Goal: Find contact information: Find contact information

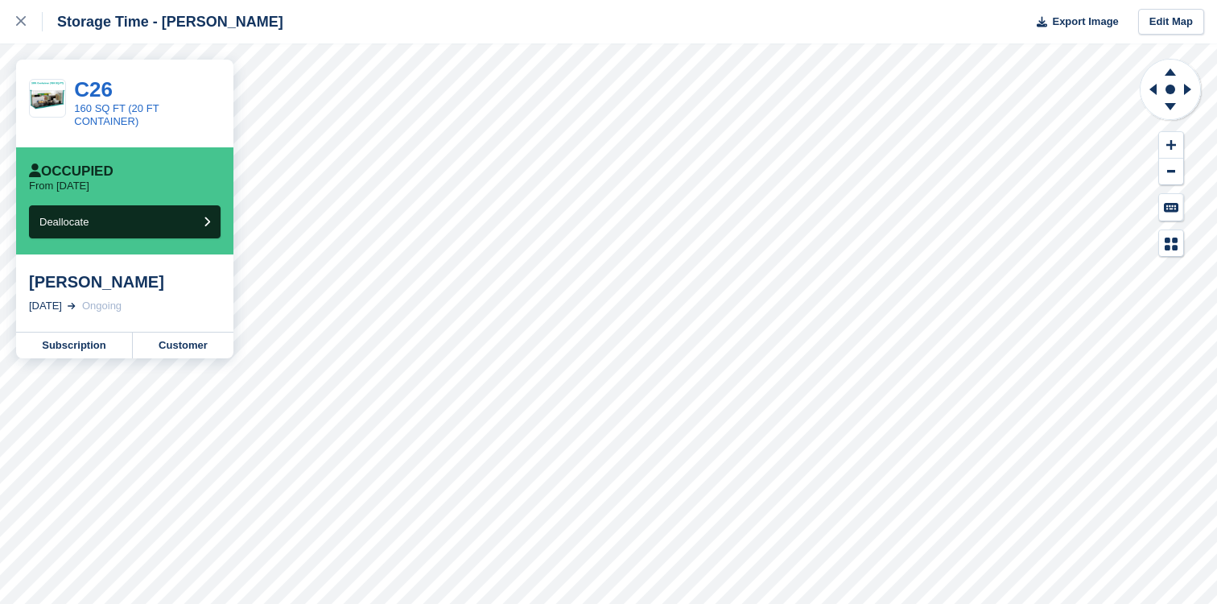
click at [181, 328] on div "Gemma Todd 26 Aug, 2025 Ongoing" at bounding box center [124, 292] width 217 height 77
click at [181, 343] on link "Customer" at bounding box center [183, 345] width 101 height 26
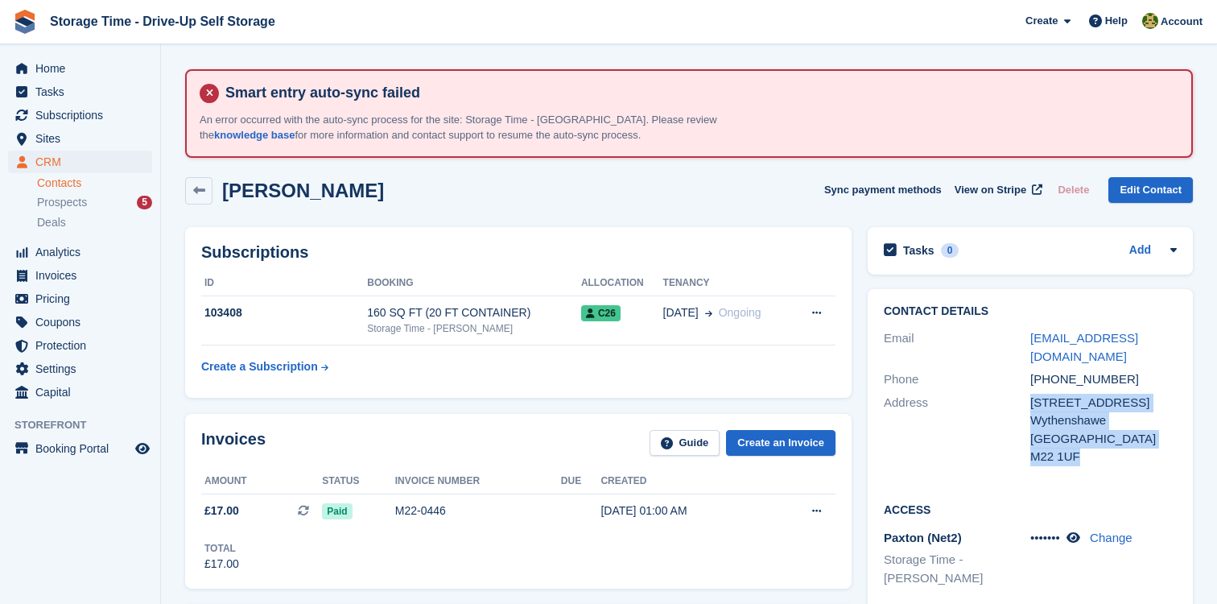
drag, startPoint x: 1100, startPoint y: 459, endPoint x: 1028, endPoint y: 407, distance: 88.9
click at [1028, 407] on div "Address [STREET_ADDRESS] Wythenshawe United Kingdom M22 1UF" at bounding box center [1030, 429] width 293 height 77
copy div "[STREET_ADDRESS]"
click at [1118, 377] on div "[PHONE_NUMBER]" at bounding box center [1103, 379] width 146 height 19
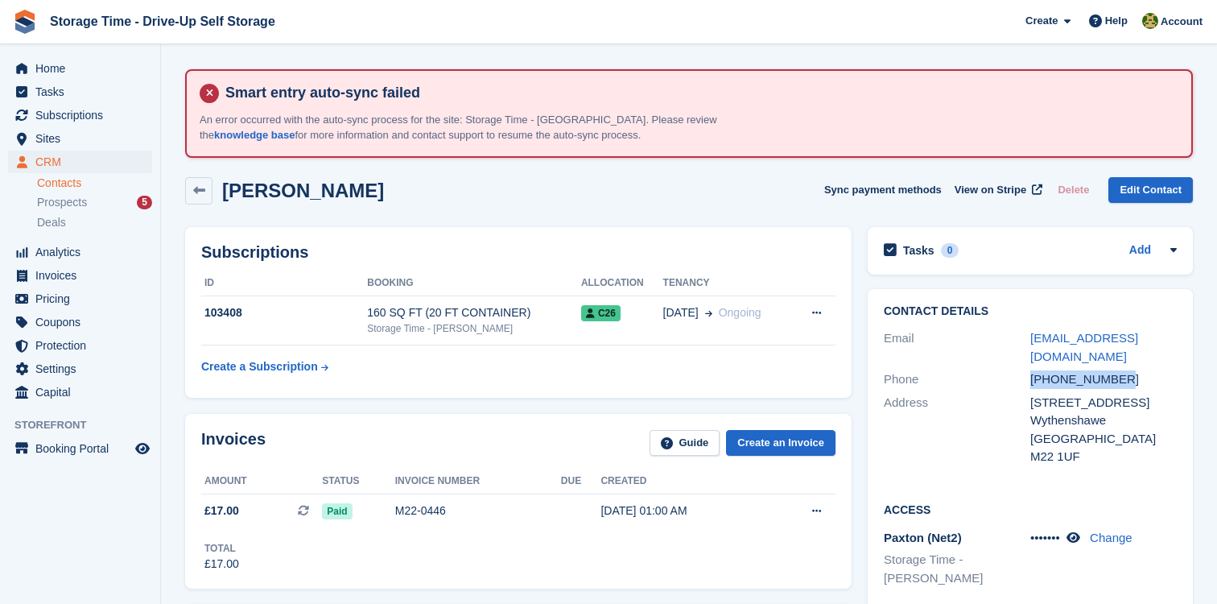
drag, startPoint x: 1123, startPoint y: 377, endPoint x: 996, endPoint y: 377, distance: 126.3
click at [996, 377] on div "Phone [PHONE_NUMBER]" at bounding box center [1030, 379] width 293 height 23
copy div "[PHONE_NUMBER]"
